Goal: Navigation & Orientation: Find specific page/section

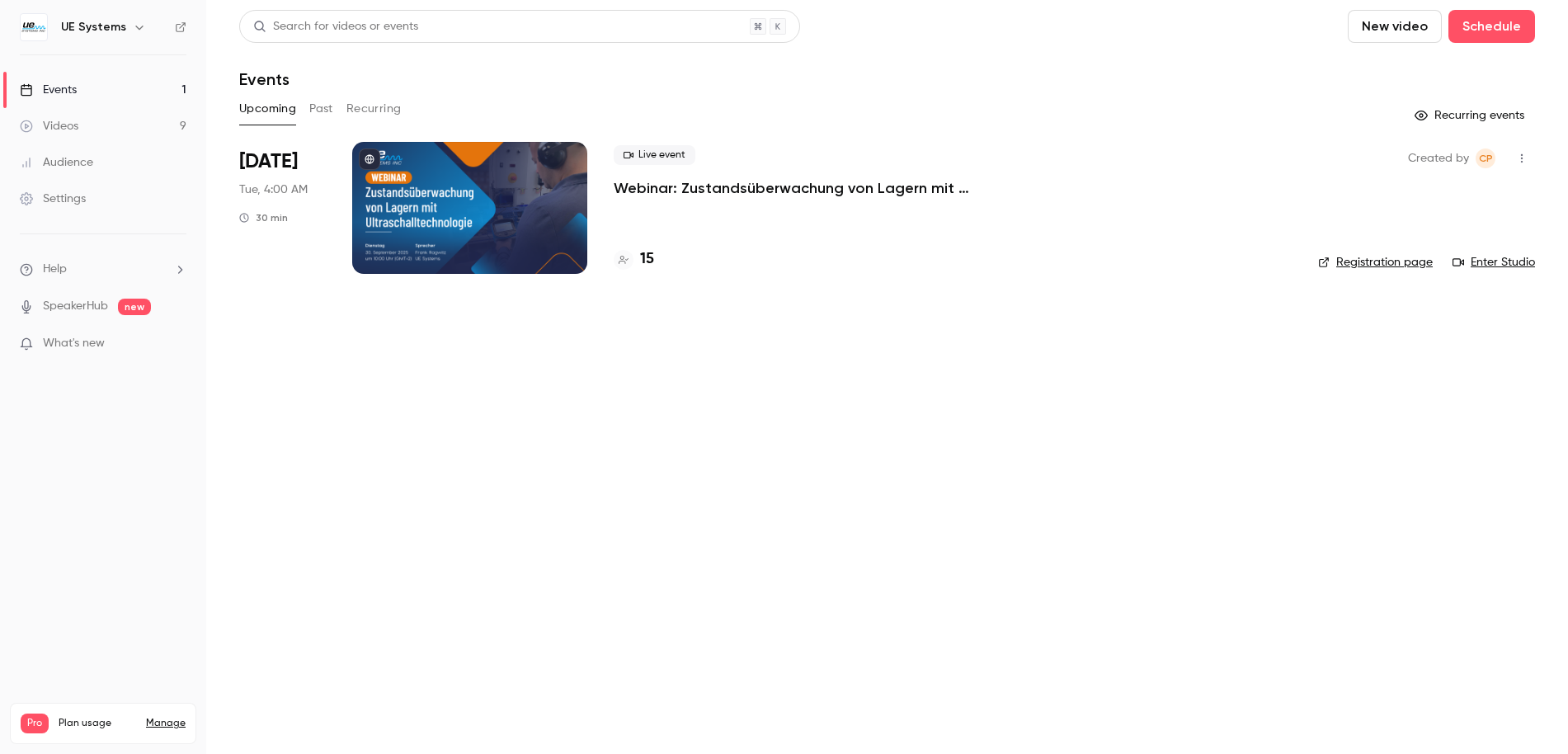
click at [84, 165] on div "Audience" at bounding box center [57, 162] width 74 height 16
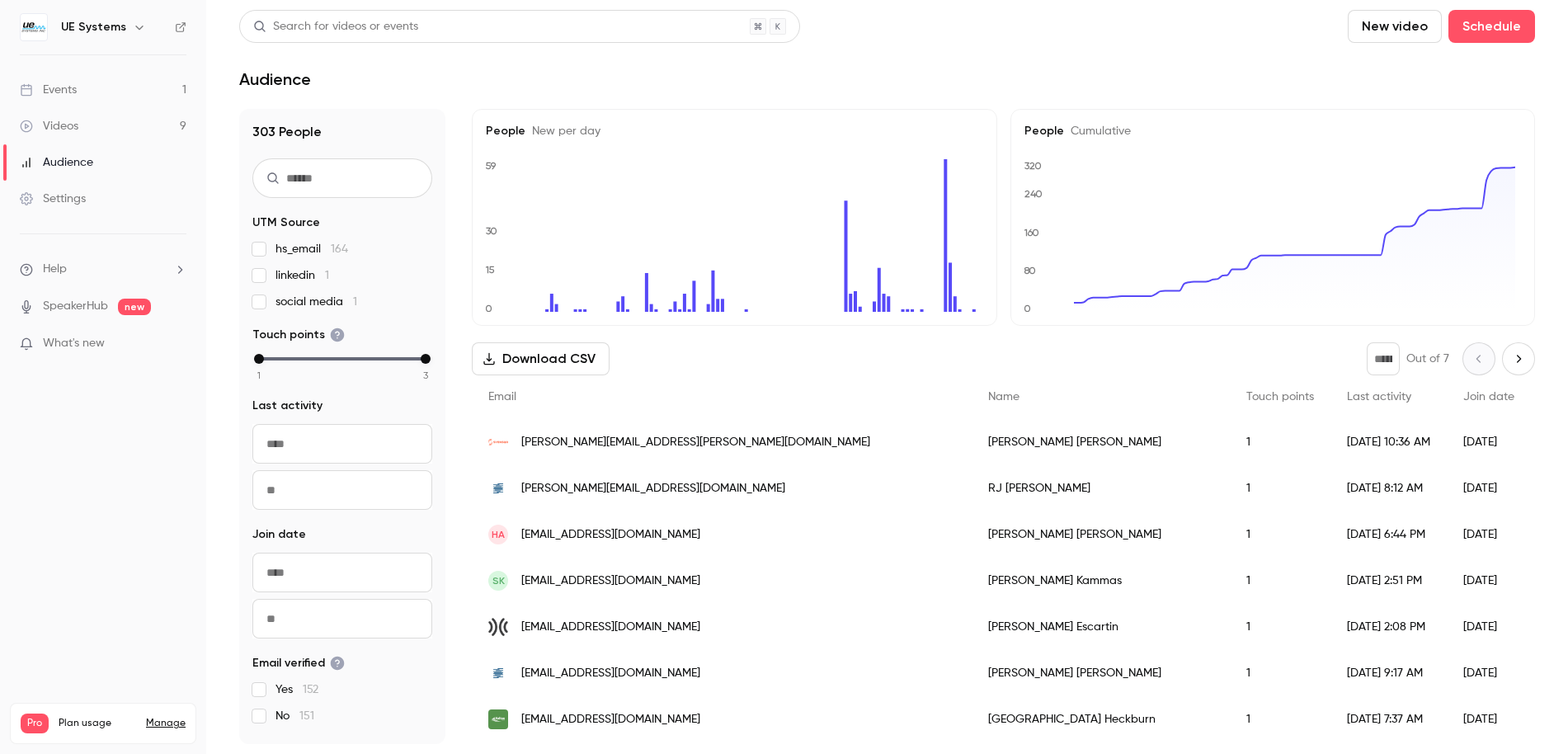
click at [70, 92] on div "Events" at bounding box center [48, 89] width 57 height 16
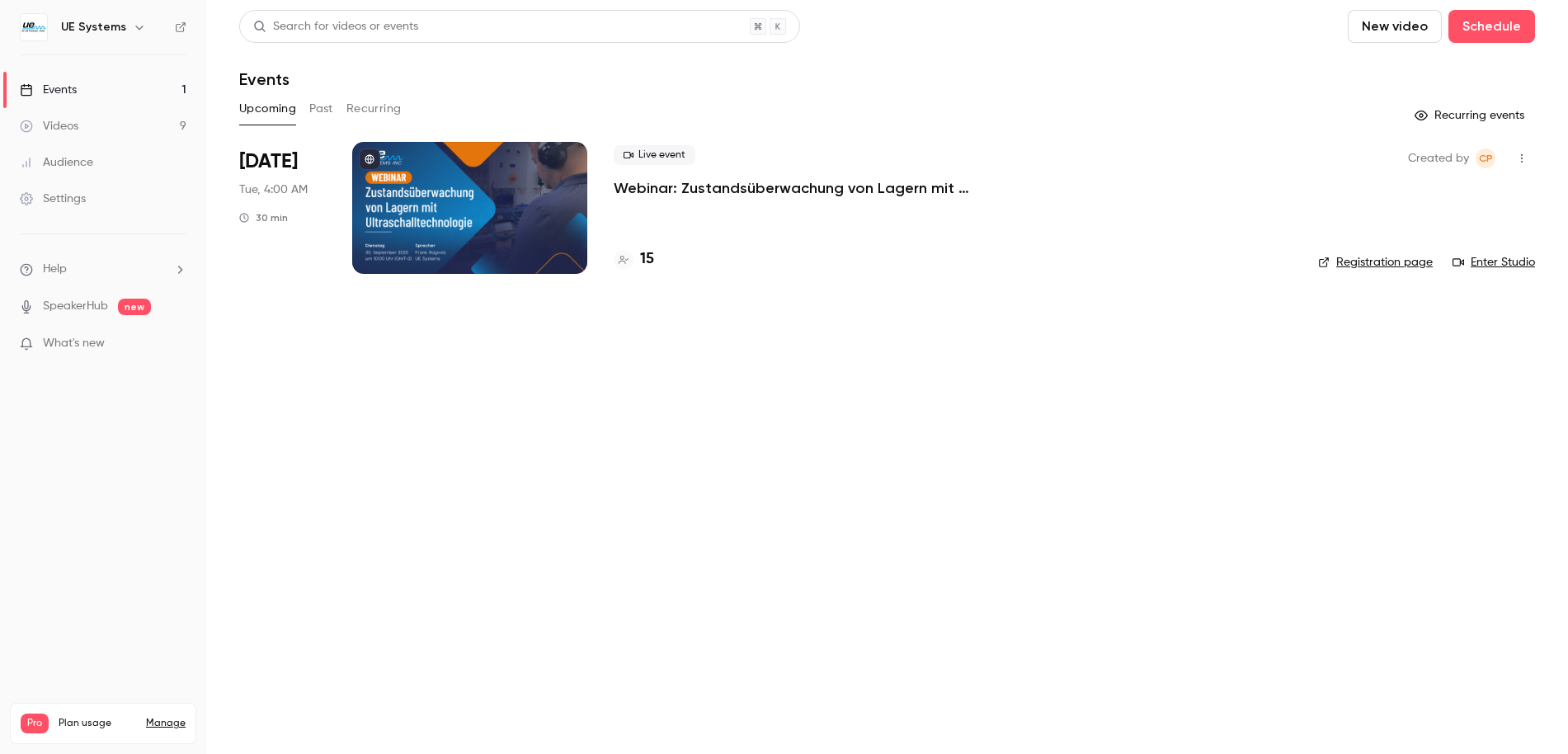
click at [316, 110] on button "Past" at bounding box center [321, 109] width 24 height 27
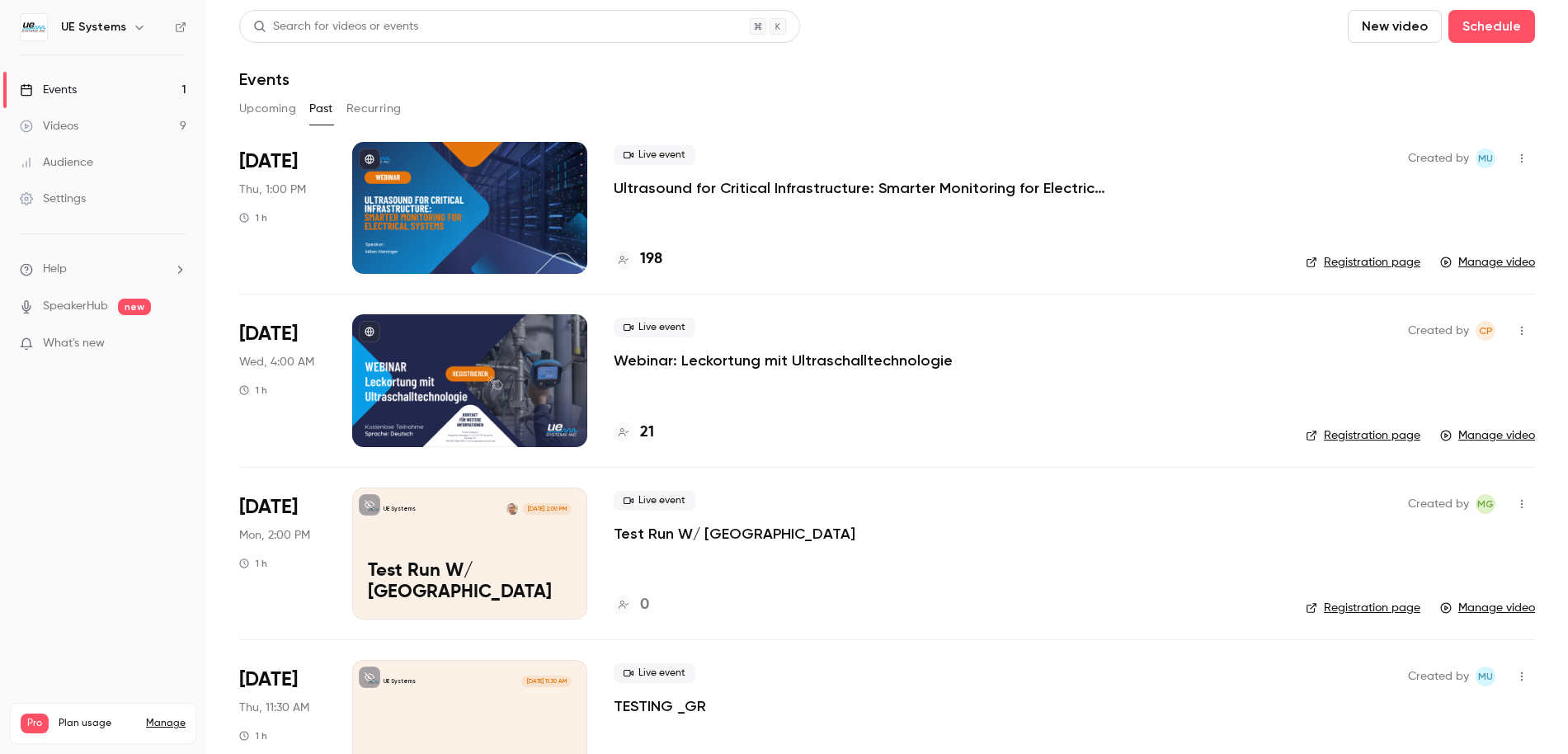
click at [376, 109] on button "Recurring" at bounding box center [374, 109] width 56 height 27
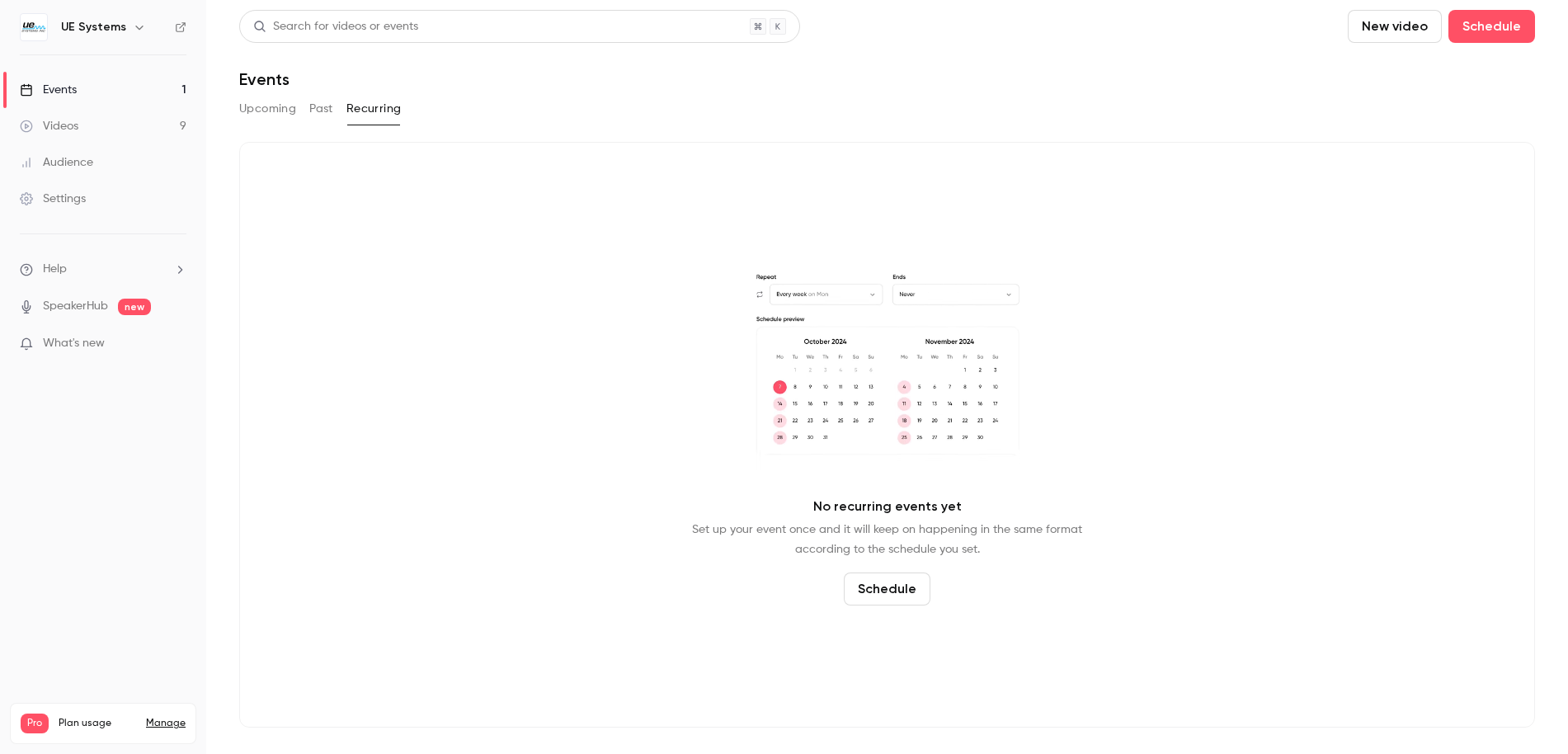
click at [272, 113] on button "Upcoming" at bounding box center [267, 109] width 57 height 27
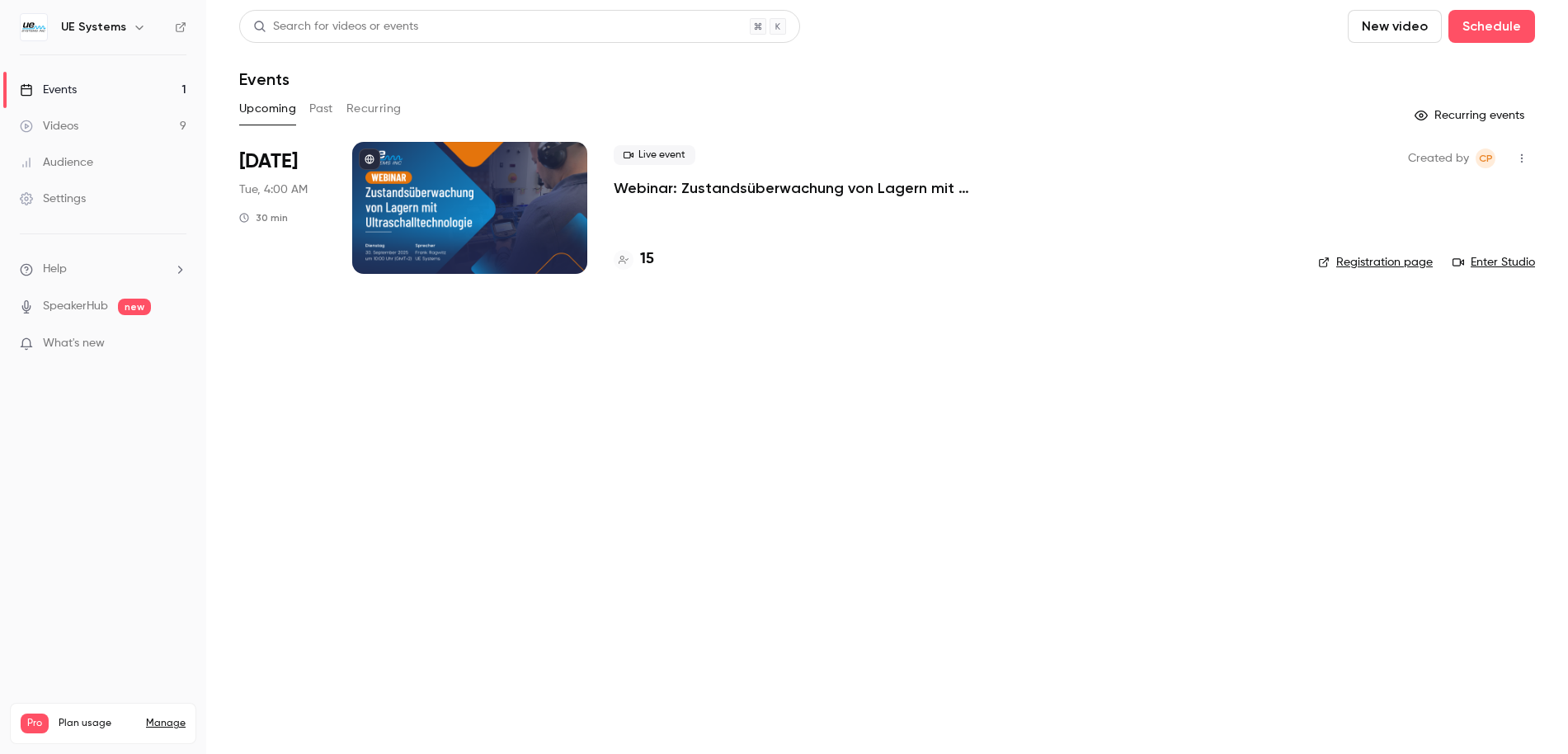
click at [81, 341] on span "What's new" at bounding box center [74, 344] width 62 height 17
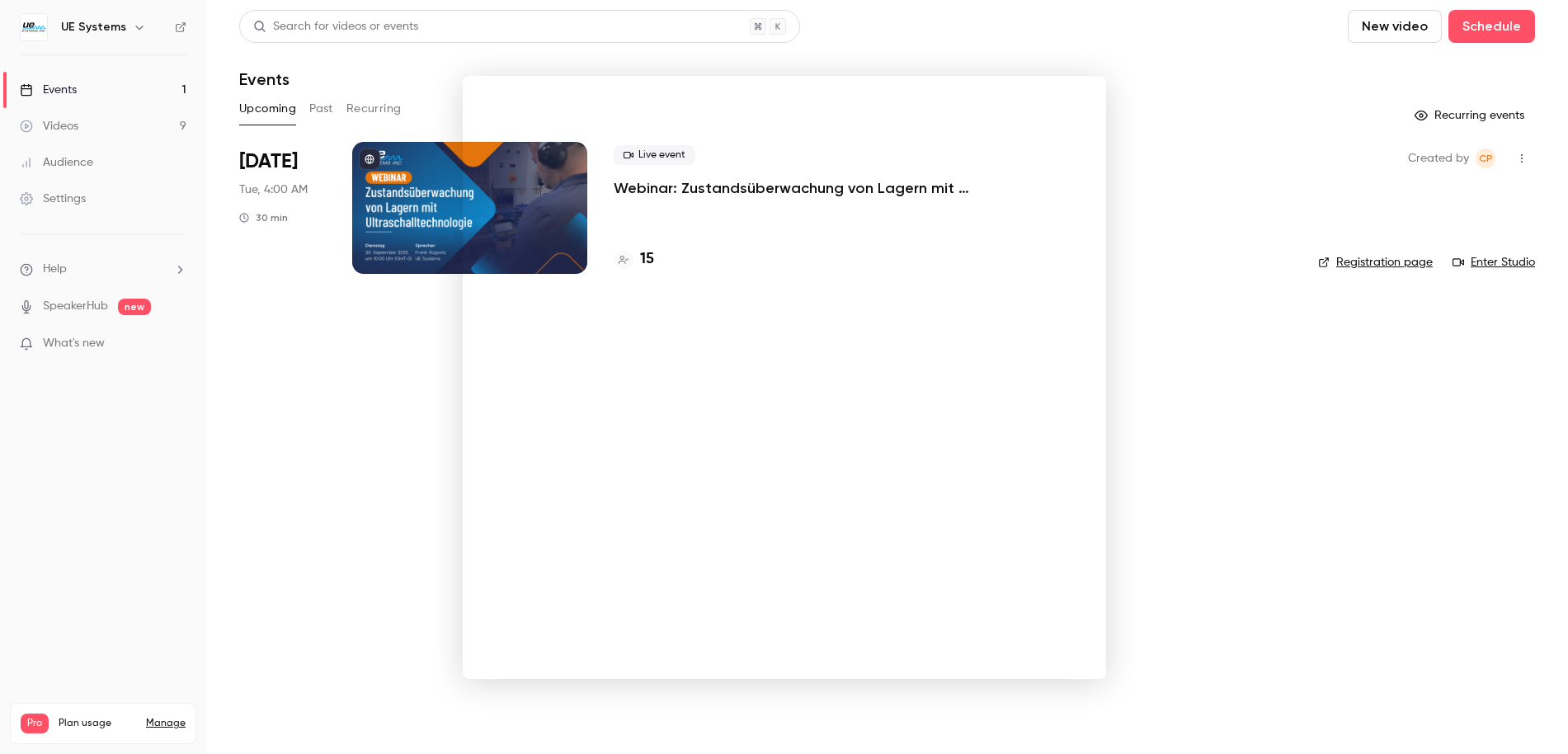
click at [340, 437] on div at bounding box center [784, 377] width 1568 height 754
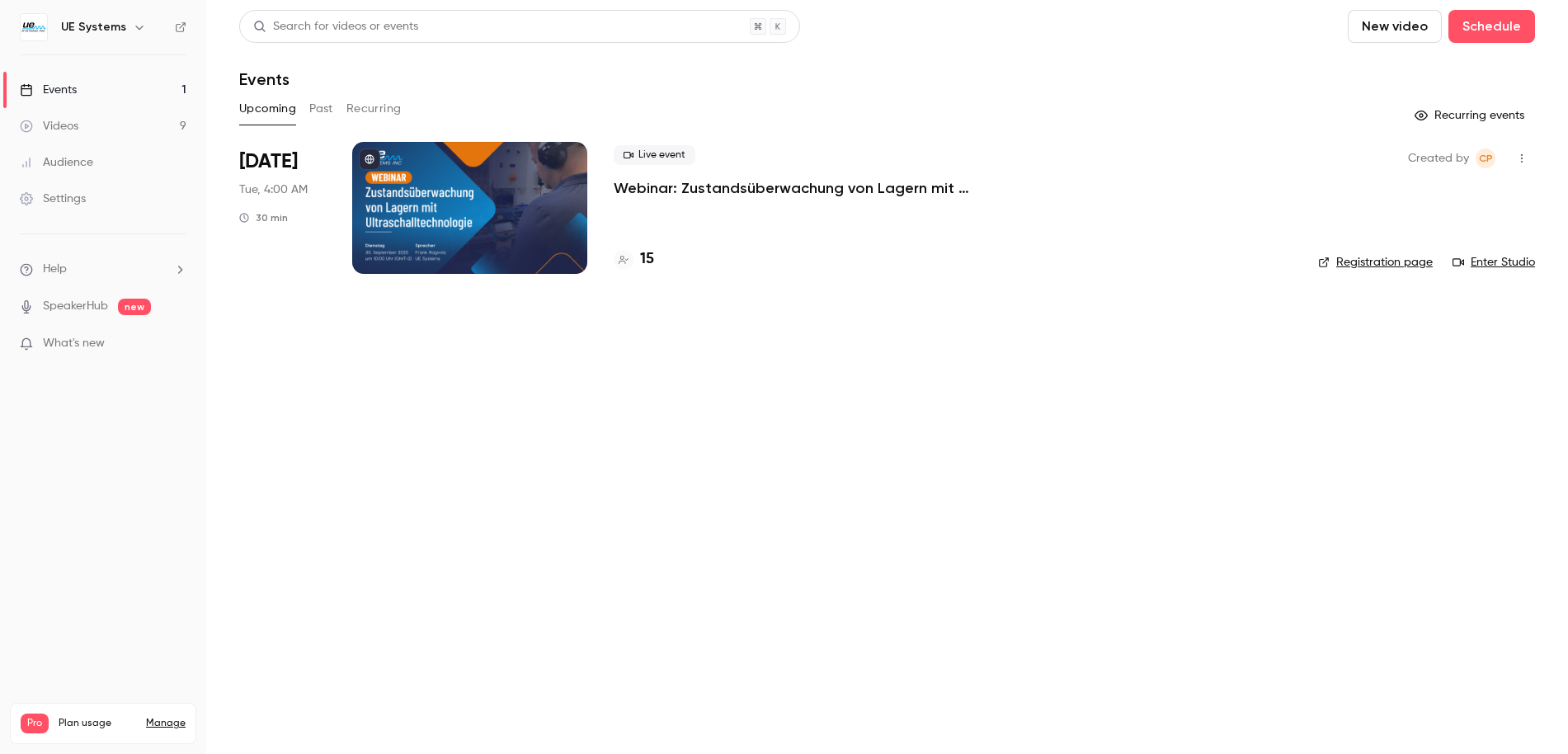
click at [89, 197] on link "Settings" at bounding box center [103, 199] width 206 height 36
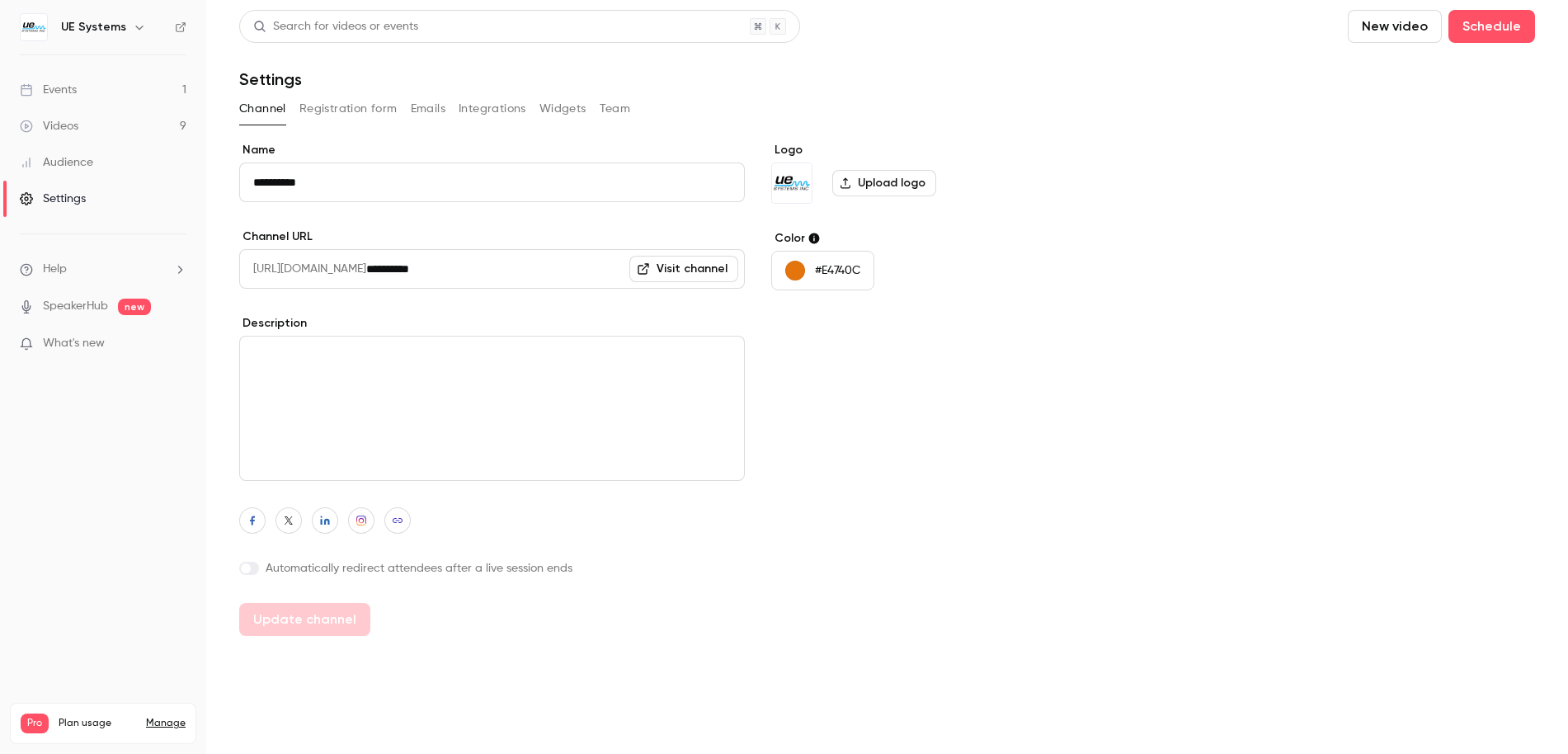
click at [54, 127] on div "Videos" at bounding box center [49, 126] width 58 height 16
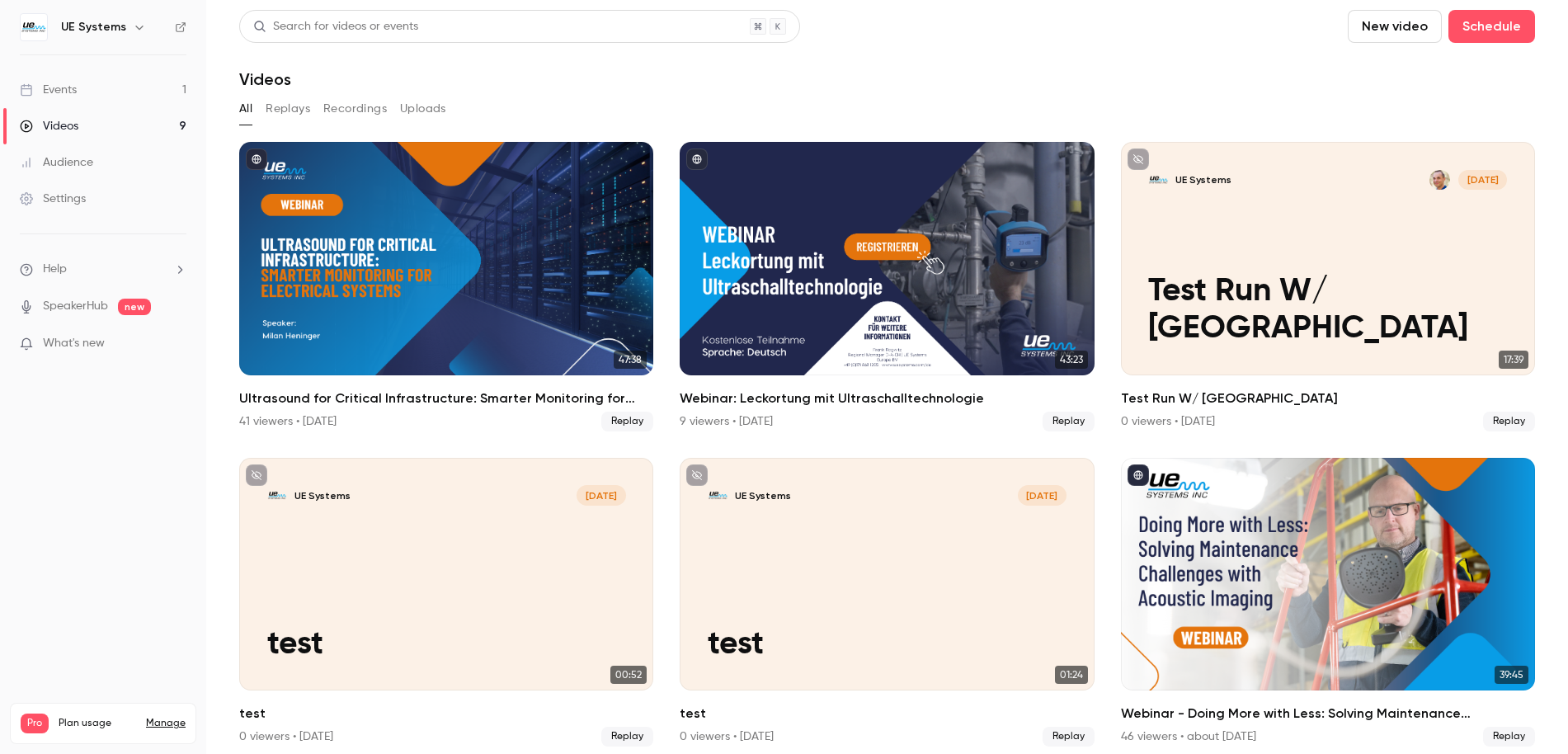
click at [65, 102] on link "Events 1" at bounding box center [103, 90] width 206 height 36
